Goal: Navigation & Orientation: Find specific page/section

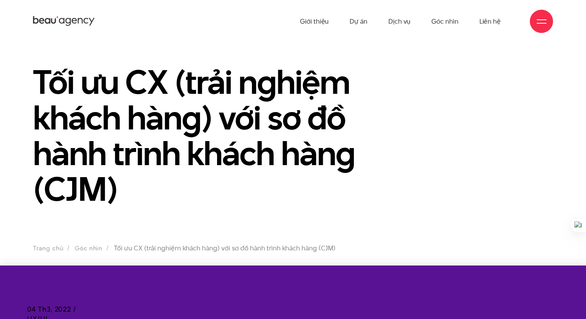
click at [228, 10] on div "Giới thiệu Dự án Dịch vụ Góc nhìn Liên hệ" at bounding box center [293, 21] width 520 height 43
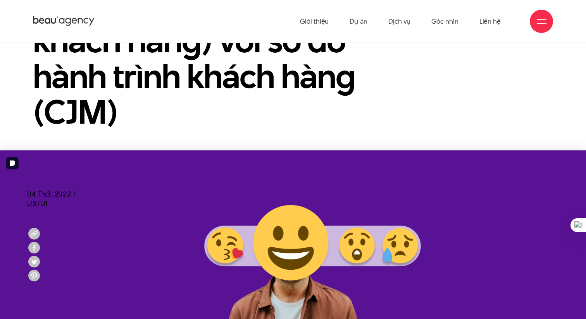
scroll to position [115, 0]
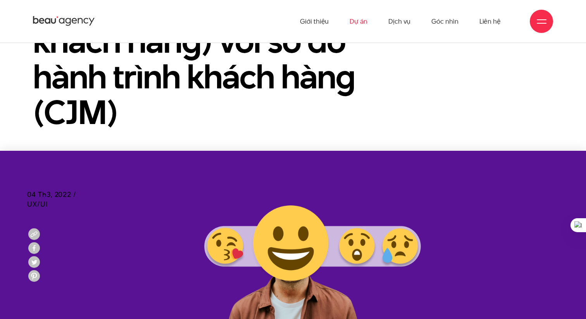
click at [359, 11] on link "Dự án" at bounding box center [359, 21] width 18 height 43
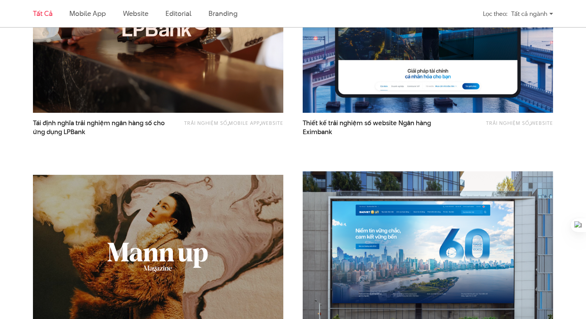
scroll to position [541, 0]
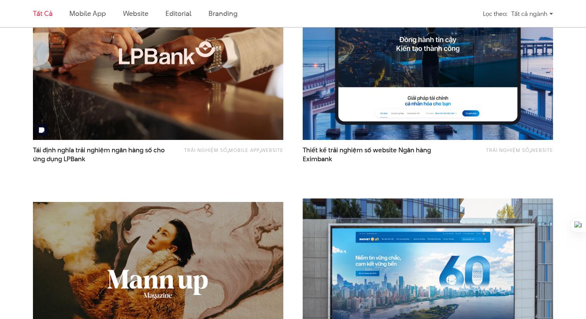
click at [176, 100] on img at bounding box center [159, 56] width 276 height 184
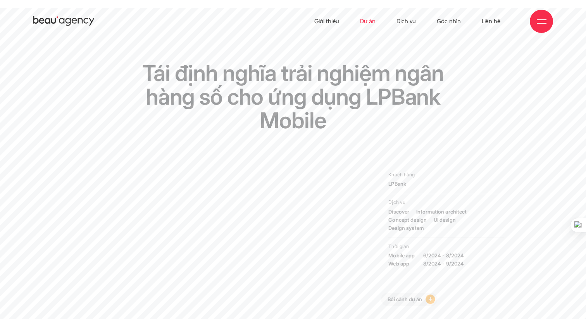
click at [373, 20] on link "Dự án" at bounding box center [368, 21] width 16 height 43
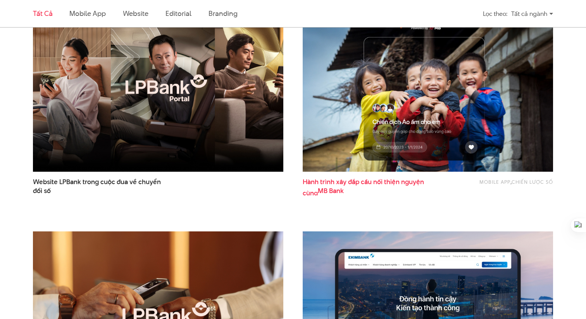
scroll to position [278, 0]
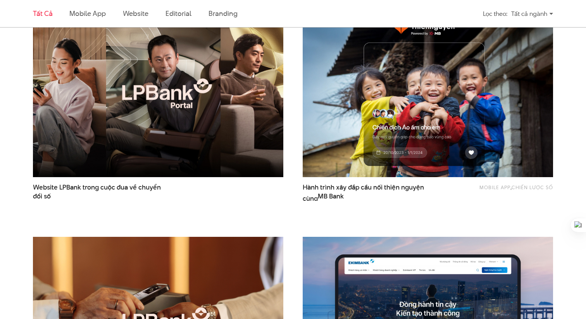
click at [189, 131] on img at bounding box center [159, 93] width 276 height 184
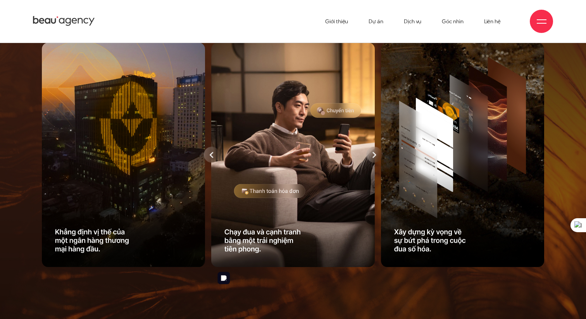
scroll to position [603, 0]
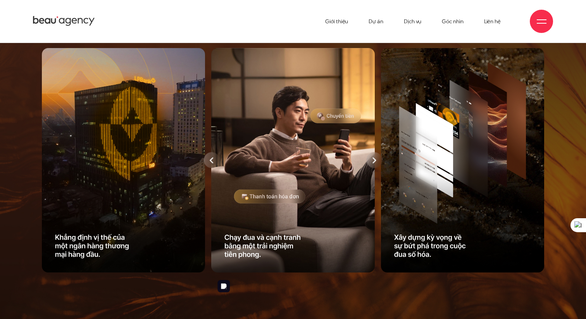
click at [375, 163] on icon at bounding box center [374, 160] width 4 height 6
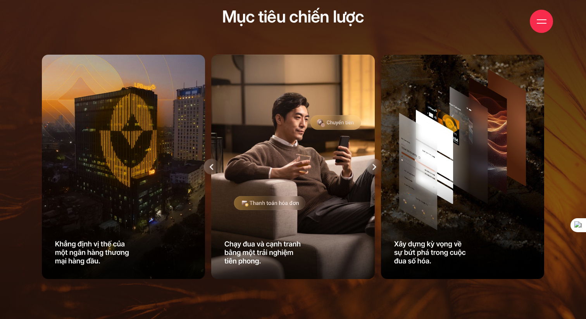
scroll to position [607, 0]
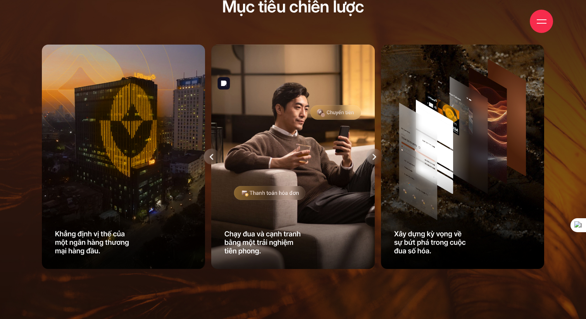
click at [213, 160] on icon at bounding box center [212, 156] width 4 height 6
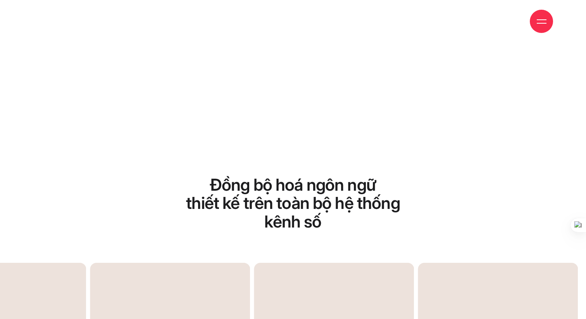
click at [188, 183] on section "Đồng bộ hoá ngôn ngữ thiết kế trên toàn bộ hệ thống kênh số Hệ thống màu sắc ph…" at bounding box center [293, 310] width 586 height 411
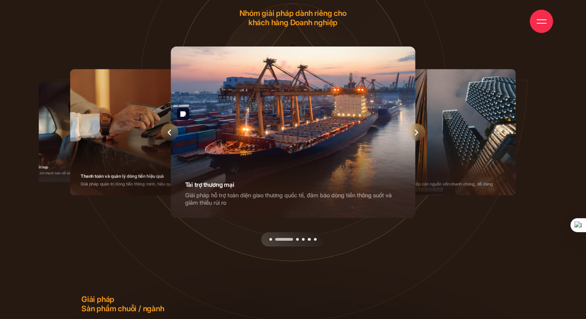
scroll to position [2758, 0]
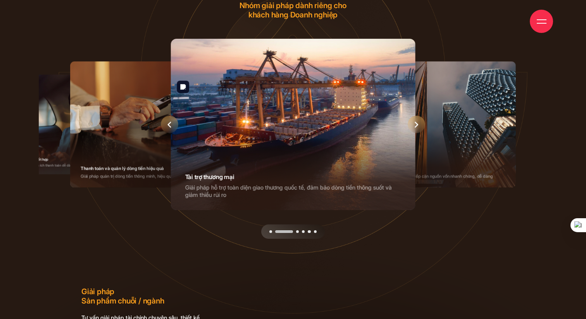
click at [421, 133] on div "Next slide" at bounding box center [416, 124] width 17 height 17
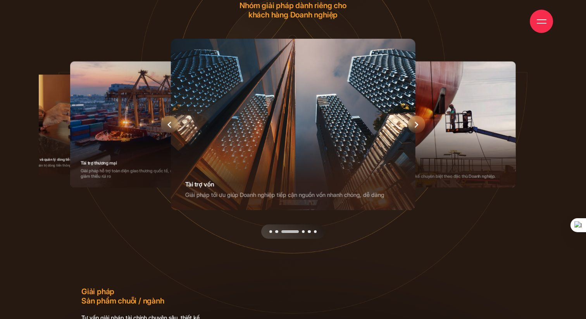
click at [421, 133] on div "Next slide" at bounding box center [416, 124] width 17 height 17
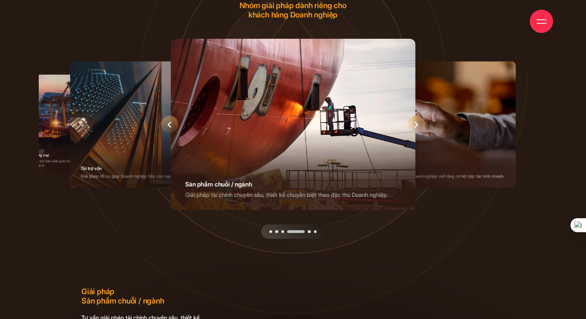
click at [421, 133] on div "Next slide" at bounding box center [416, 124] width 17 height 17
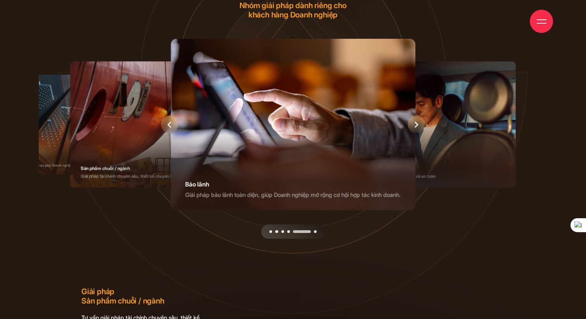
click at [421, 133] on div "Next slide" at bounding box center [416, 124] width 17 height 17
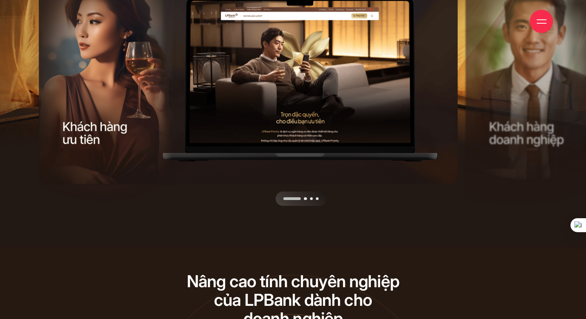
scroll to position [0, 0]
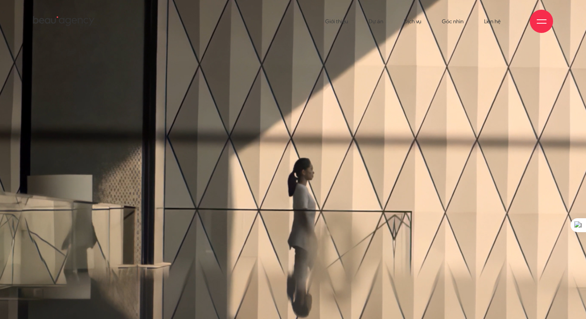
click at [419, 84] on div at bounding box center [293, 171] width 762 height 467
